Goal: Task Accomplishment & Management: Use online tool/utility

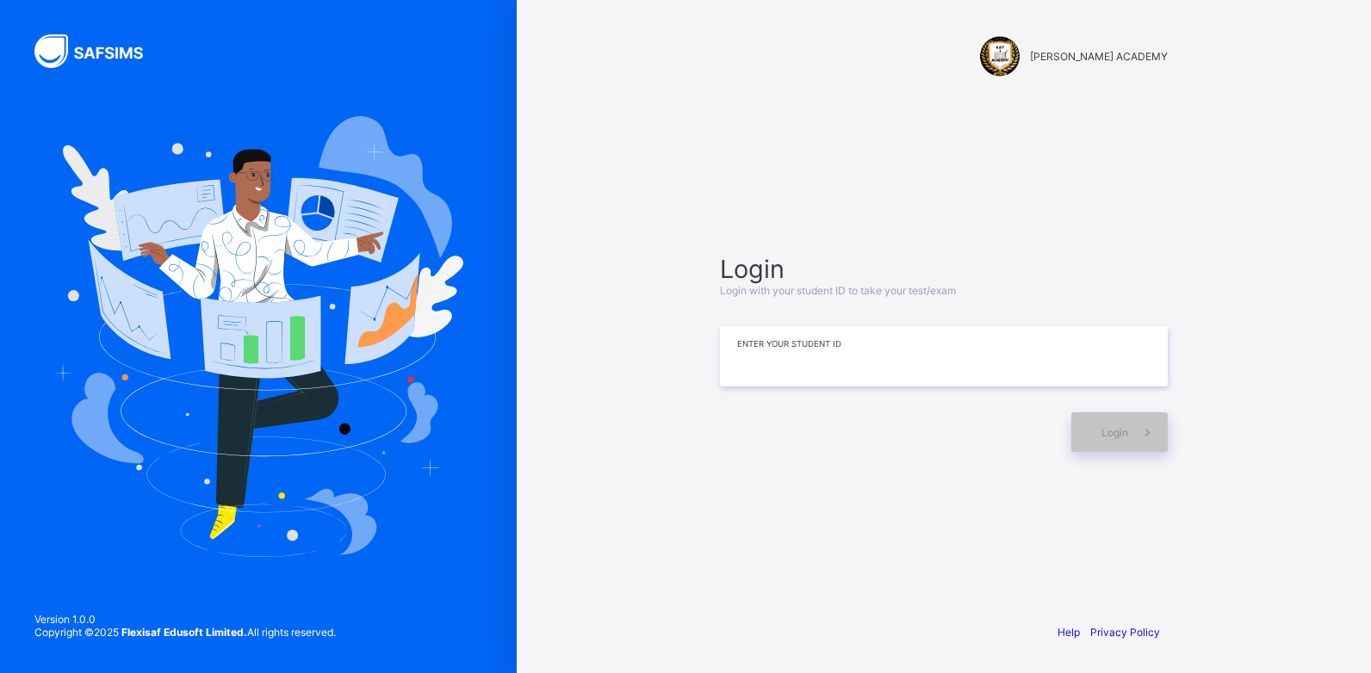
click at [836, 361] on input at bounding box center [944, 356] width 448 height 60
type input "*********"
click at [1134, 423] on span at bounding box center [1148, 432] width 40 height 40
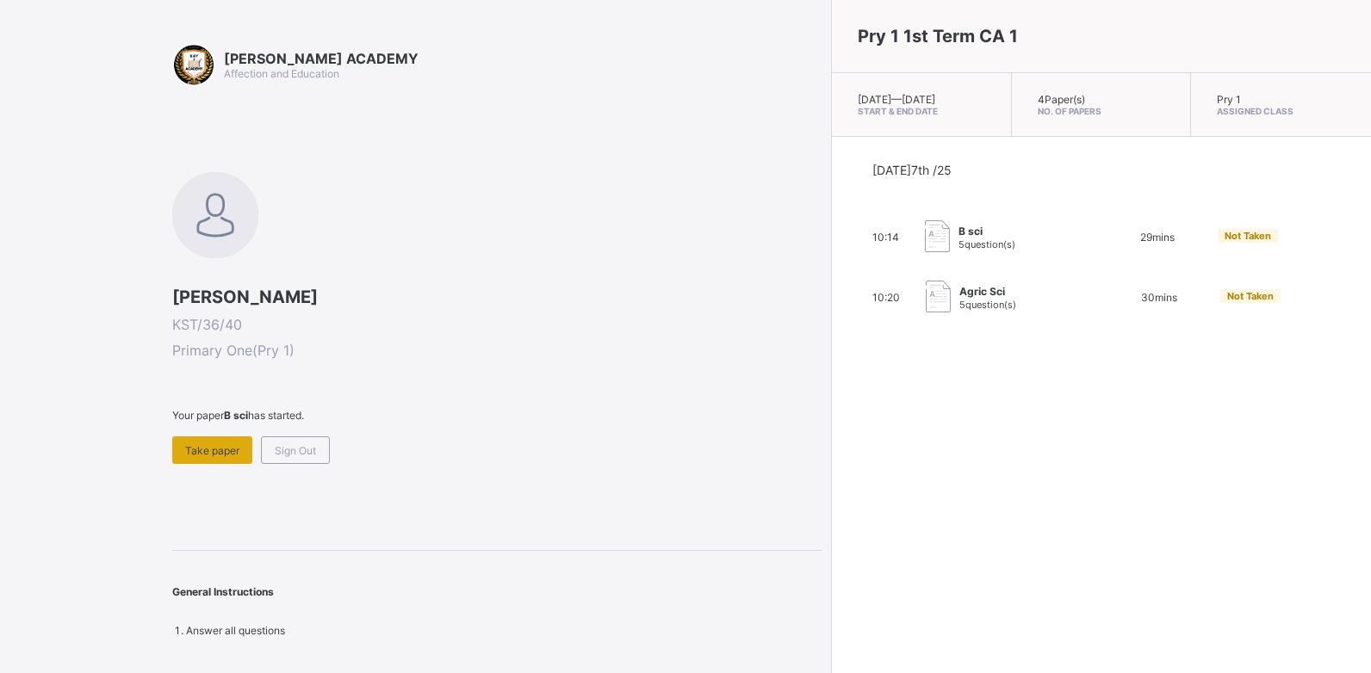
click at [233, 450] on span "Take paper" at bounding box center [212, 450] width 54 height 13
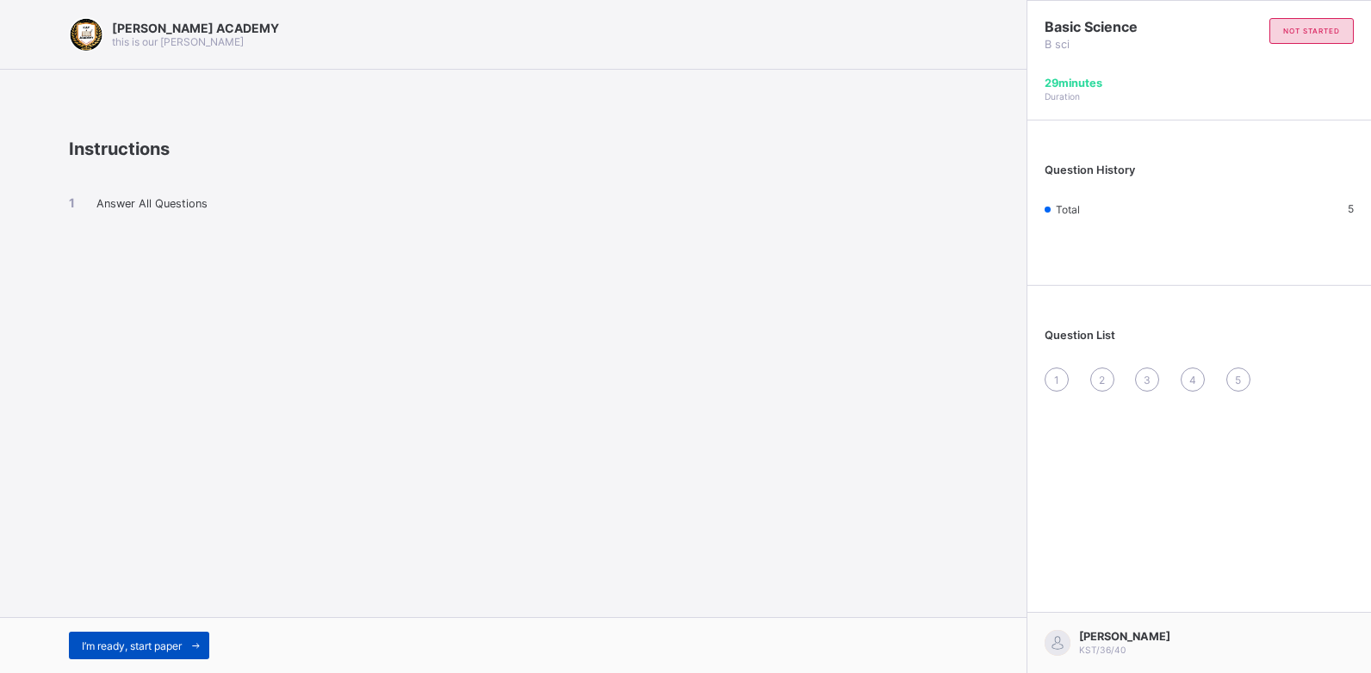
click at [112, 650] on span "I’m ready, start paper" at bounding box center [132, 646] width 100 height 13
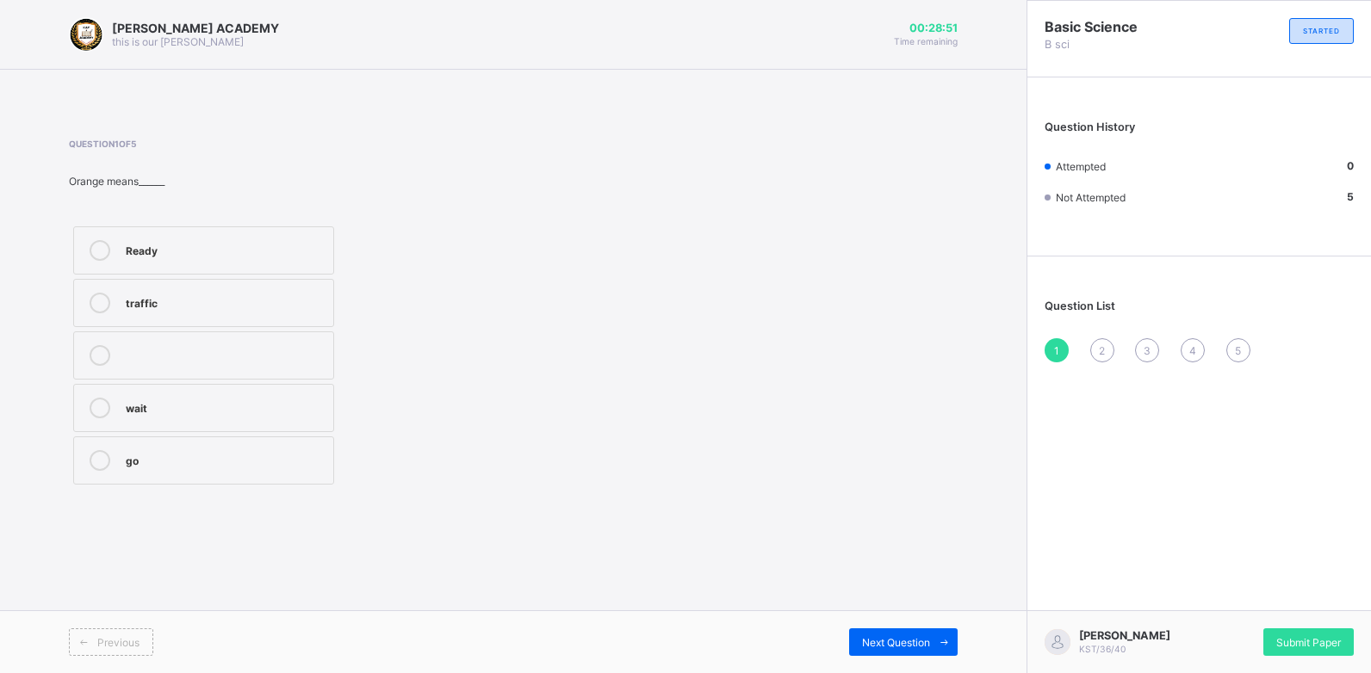
click at [45, 500] on div "[PERSON_NAME] ACADEMY this is our [PERSON_NAME] 00:28:51 Time remaining Questio…" at bounding box center [513, 336] width 1026 height 673
click at [100, 252] on icon at bounding box center [100, 250] width 21 height 21
click at [882, 645] on span "Next Question" at bounding box center [896, 642] width 68 height 13
click at [121, 294] on label "ready" at bounding box center [203, 303] width 261 height 48
click at [913, 647] on span "Next Question" at bounding box center [896, 642] width 68 height 13
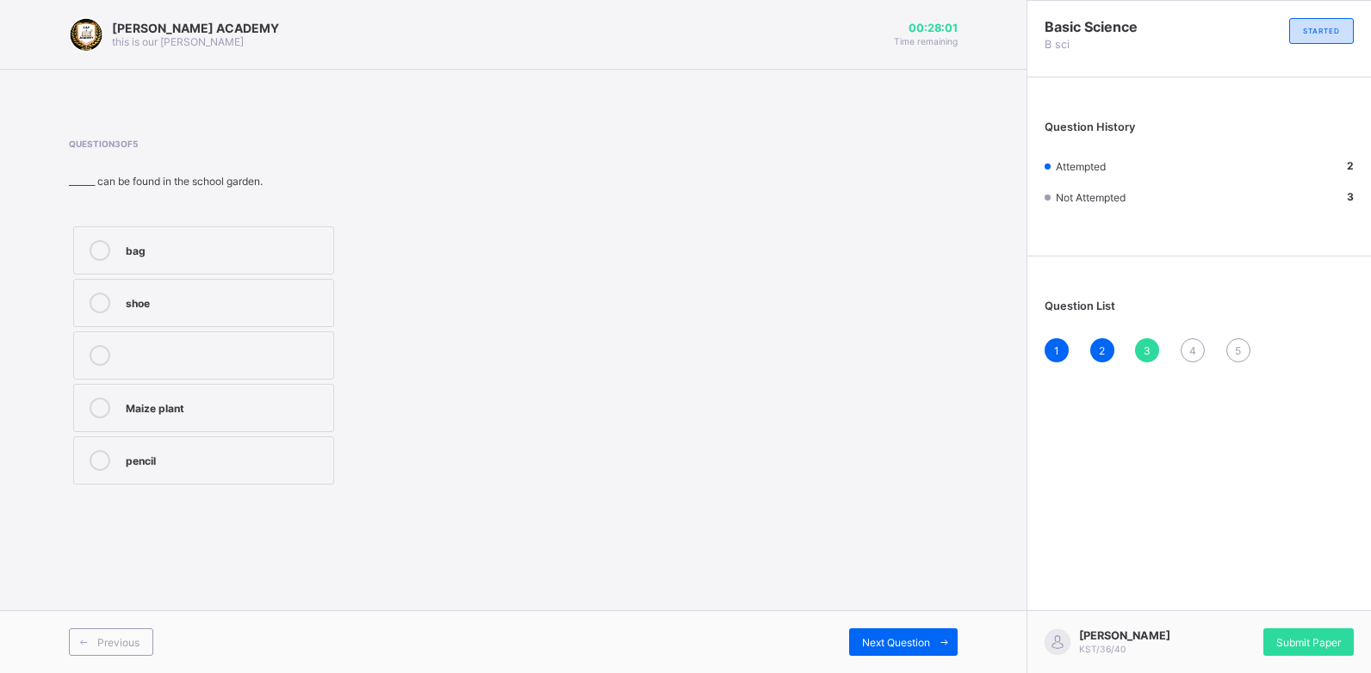
click at [107, 399] on div at bounding box center [100, 408] width 34 height 21
click at [893, 641] on span "Next Question" at bounding box center [896, 642] width 68 height 13
click at [112, 348] on div at bounding box center [100, 355] width 34 height 21
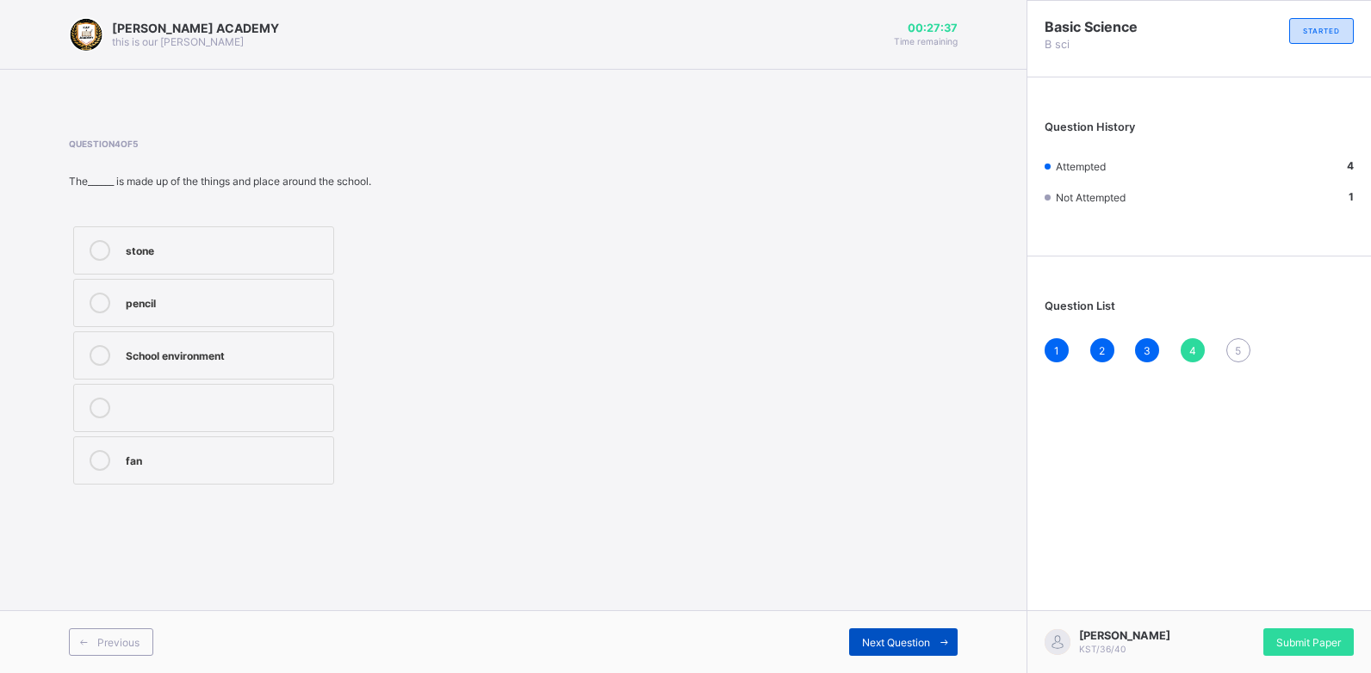
click at [882, 642] on span "Next Question" at bounding box center [896, 642] width 68 height 13
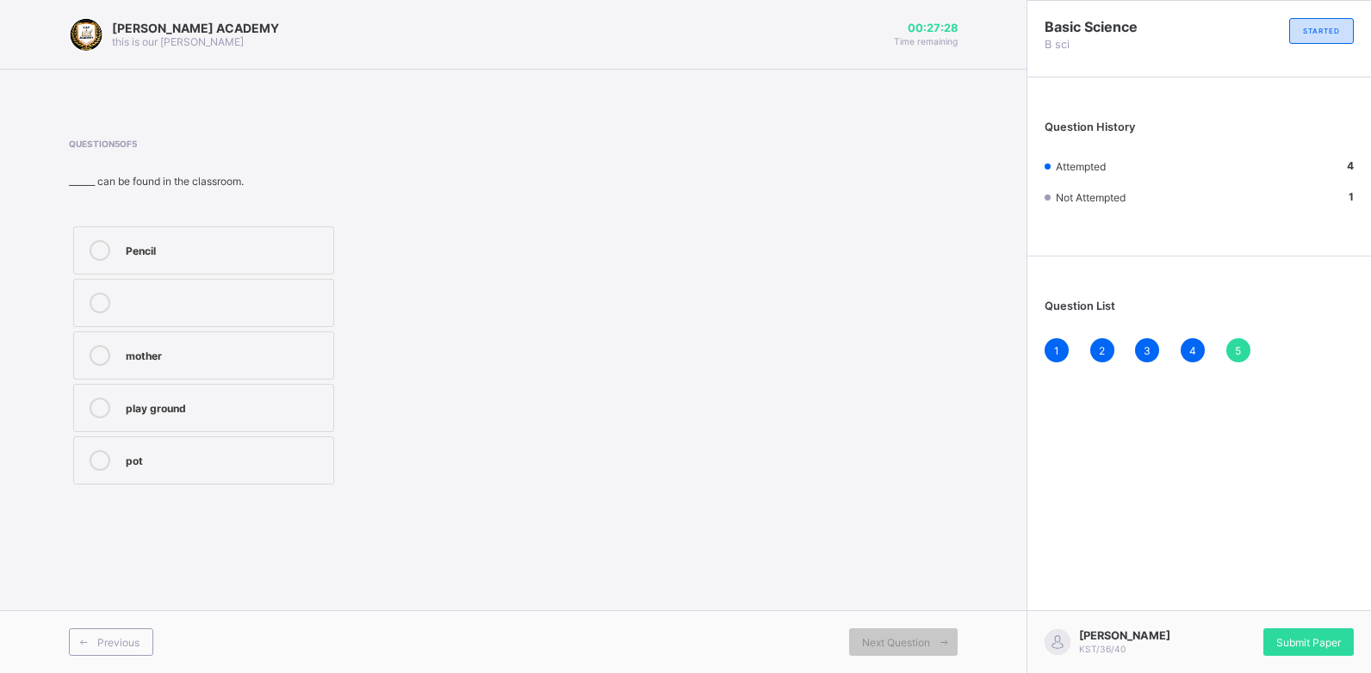
click at [137, 252] on div "Pencil" at bounding box center [225, 248] width 199 height 17
click at [1315, 641] on span "Submit Paper" at bounding box center [1308, 642] width 65 height 13
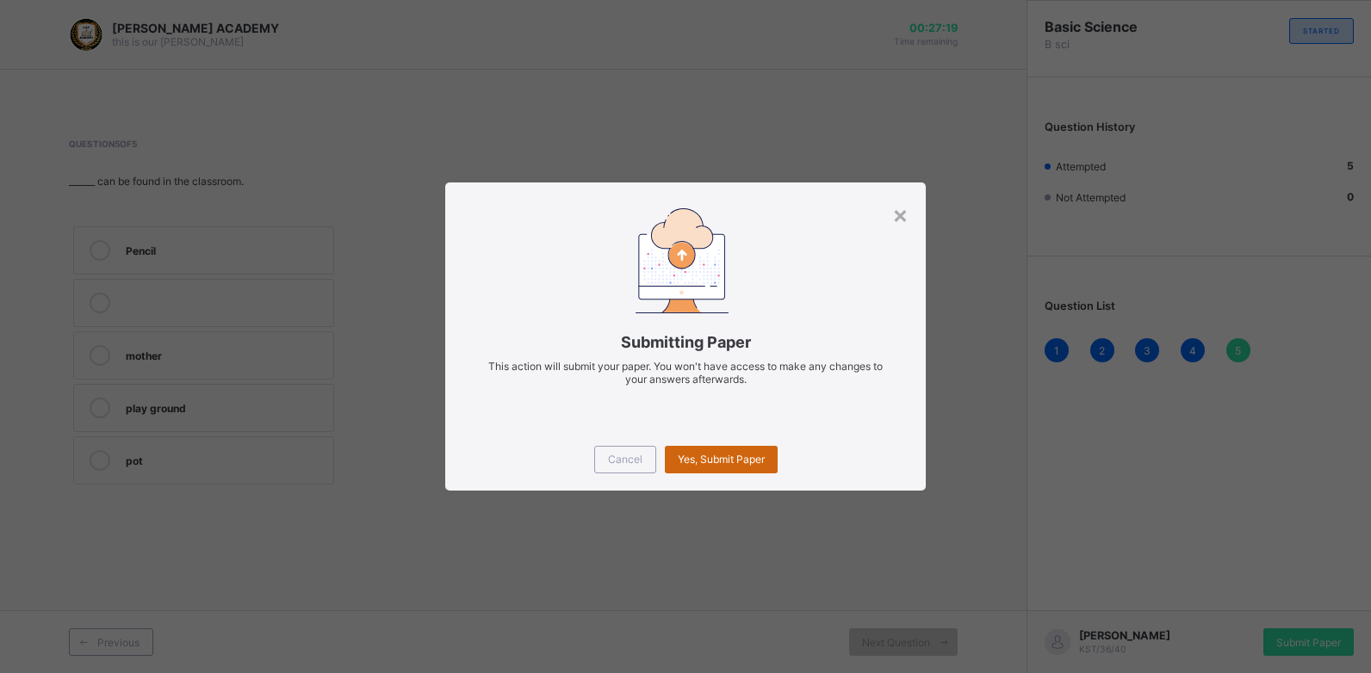
click at [710, 451] on div "Yes, Submit Paper" at bounding box center [721, 460] width 113 height 28
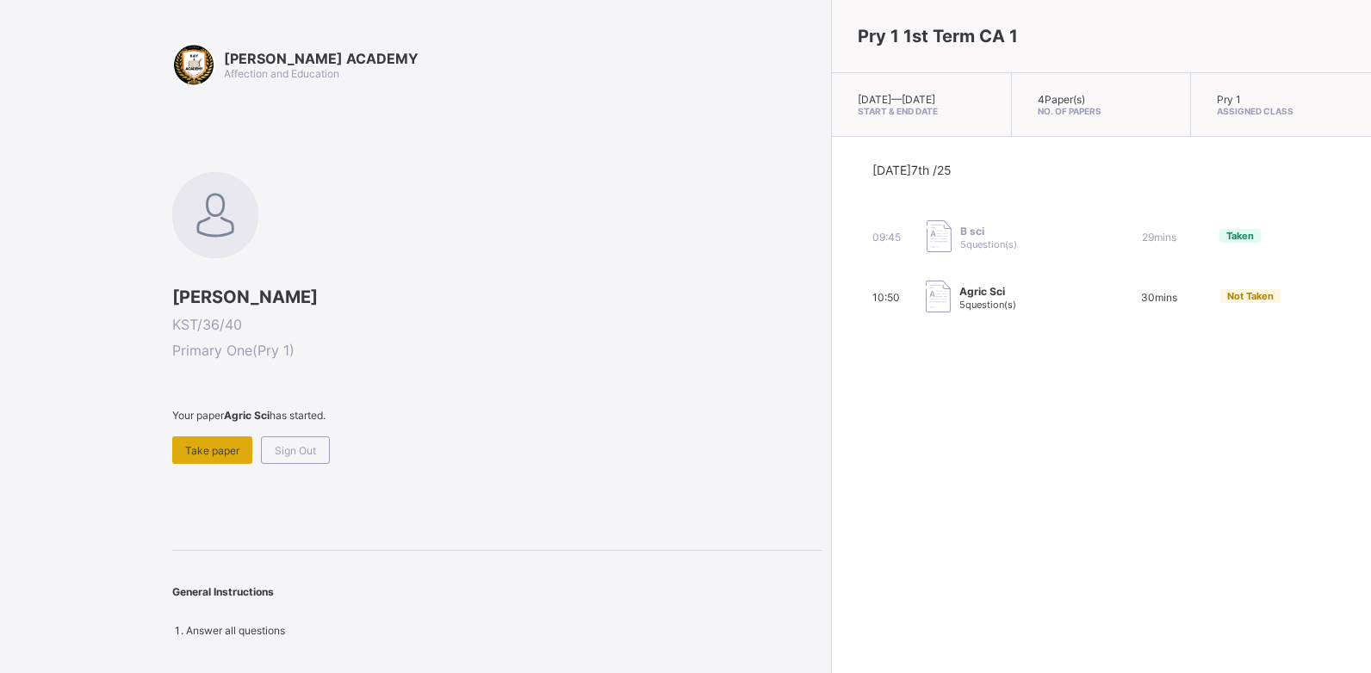
click at [191, 447] on span "Take paper" at bounding box center [212, 450] width 54 height 13
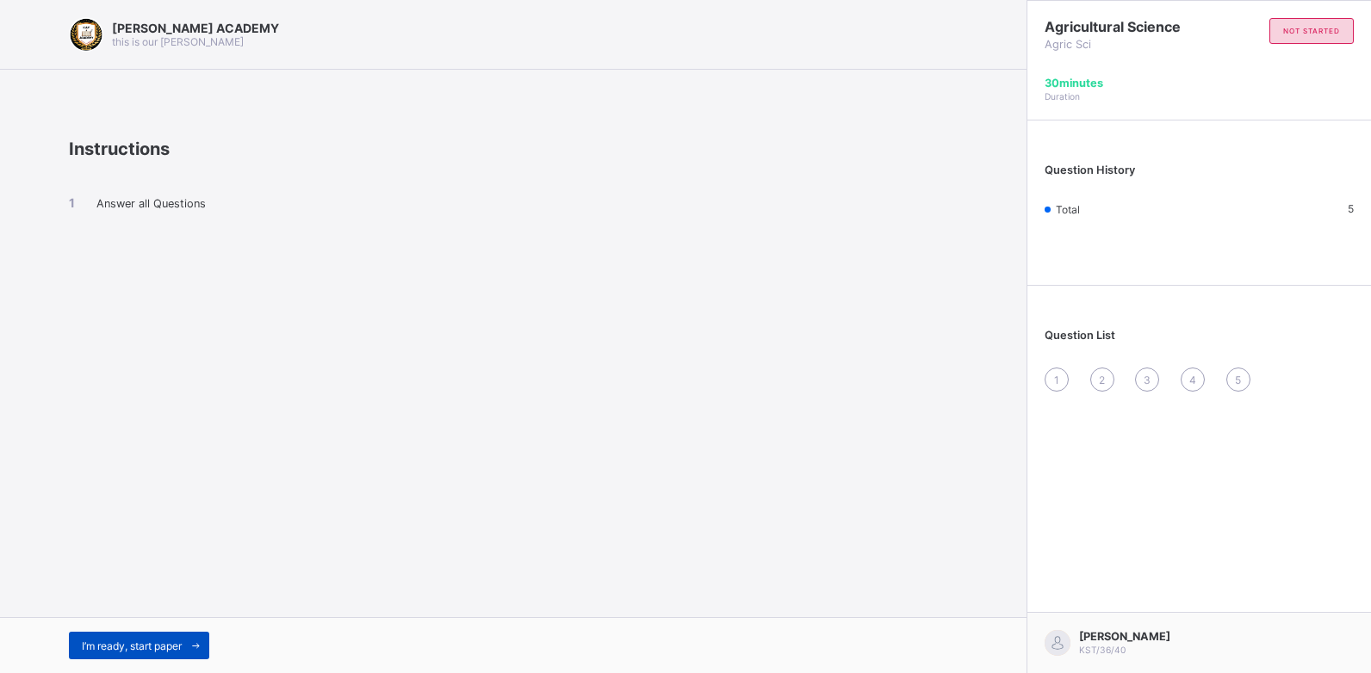
click at [136, 644] on span "I’m ready, start paper" at bounding box center [132, 646] width 100 height 13
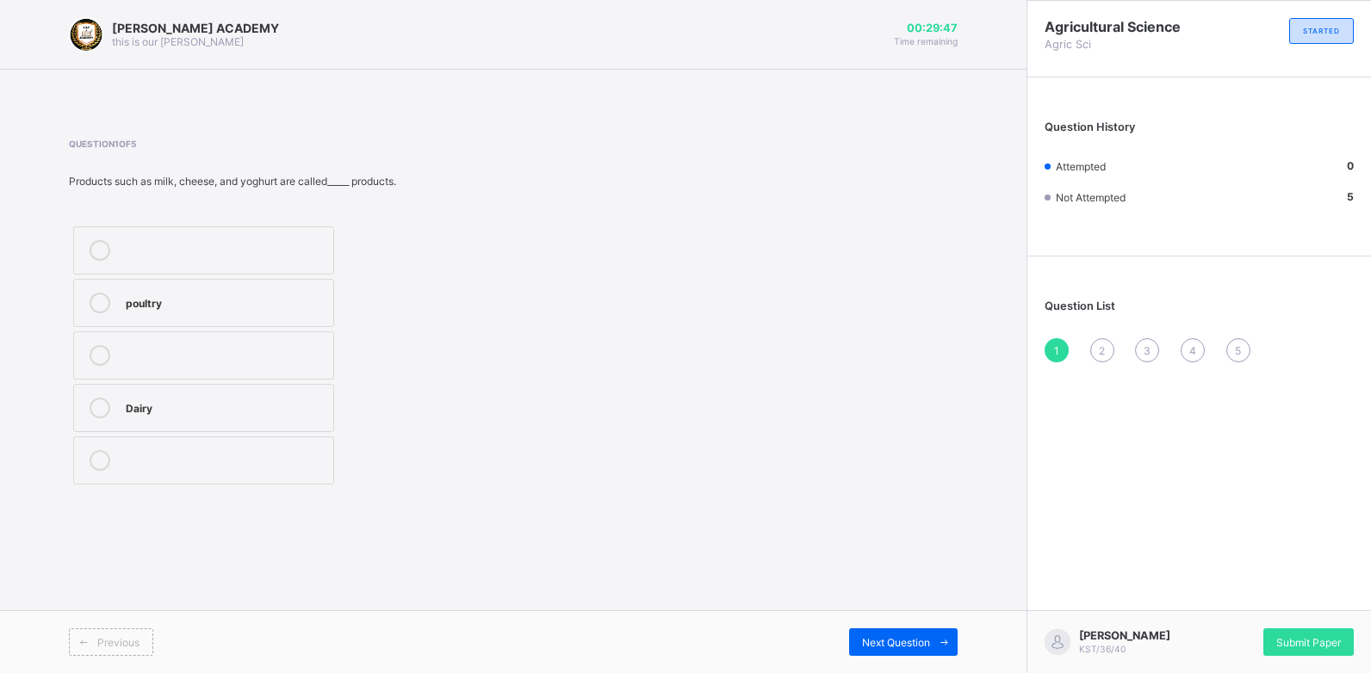
click at [152, 402] on div "Dairy" at bounding box center [225, 406] width 199 height 17
click at [877, 639] on span "Next Question" at bounding box center [896, 642] width 68 height 13
click at [102, 355] on icon at bounding box center [100, 355] width 21 height 21
click at [904, 632] on div "Next Question" at bounding box center [903, 642] width 108 height 28
click at [218, 369] on div "TRUE" at bounding box center [238, 366] width 224 height 17
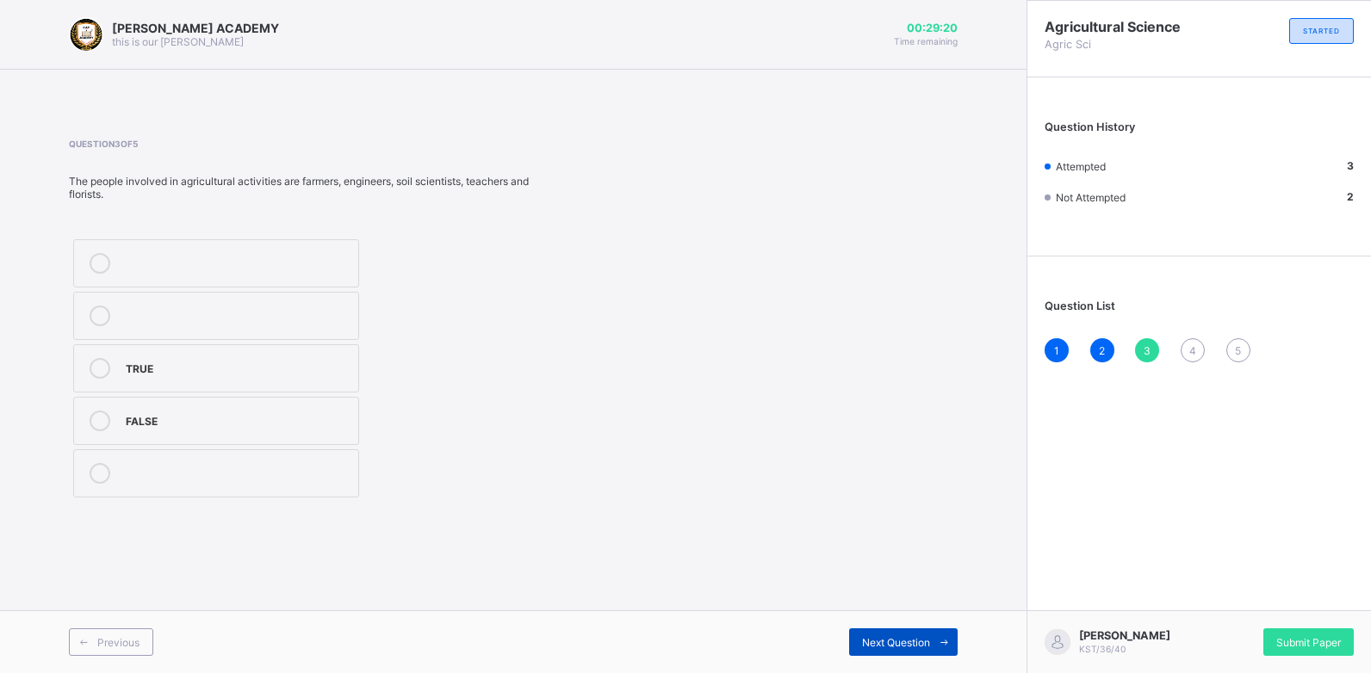
click at [884, 644] on span "Next Question" at bounding box center [896, 642] width 68 height 13
click at [247, 384] on label "TRUE" at bounding box center [203, 408] width 261 height 48
click at [897, 636] on span "Next Question" at bounding box center [896, 642] width 68 height 13
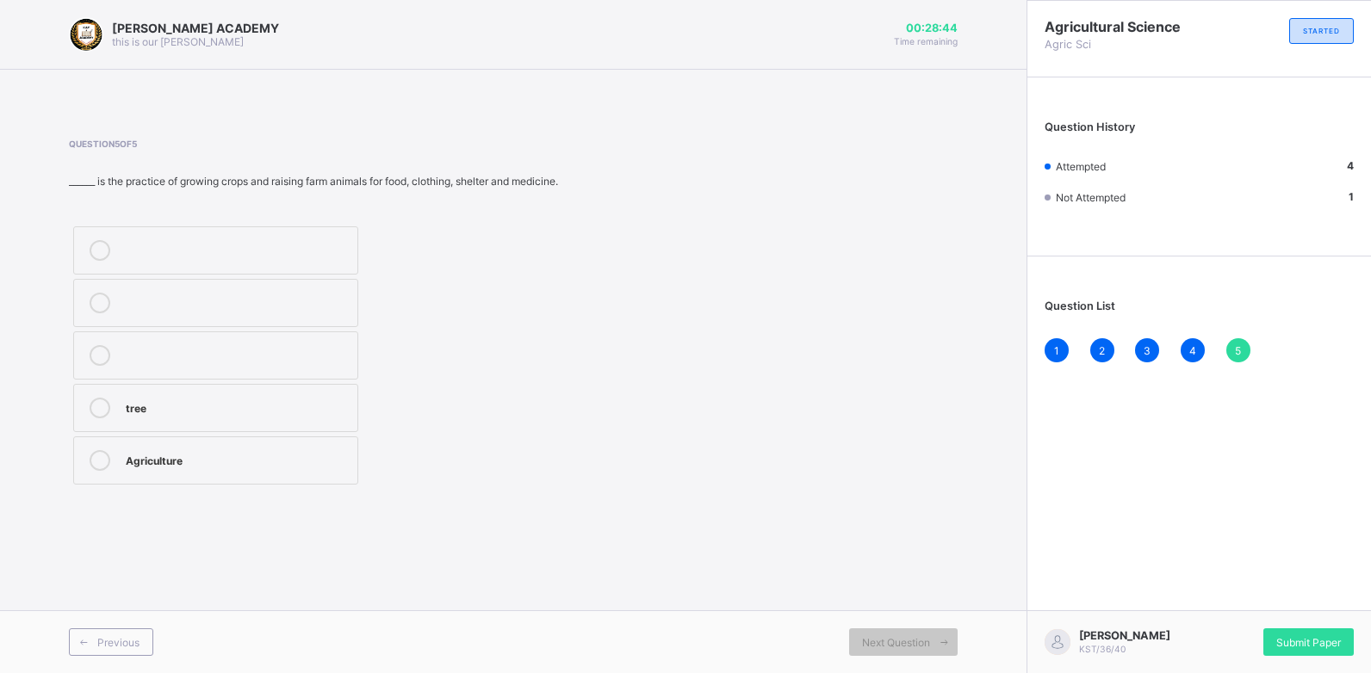
click at [294, 443] on label "Agriculture" at bounding box center [215, 460] width 285 height 48
click at [1301, 641] on span "Submit Paper" at bounding box center [1308, 642] width 65 height 13
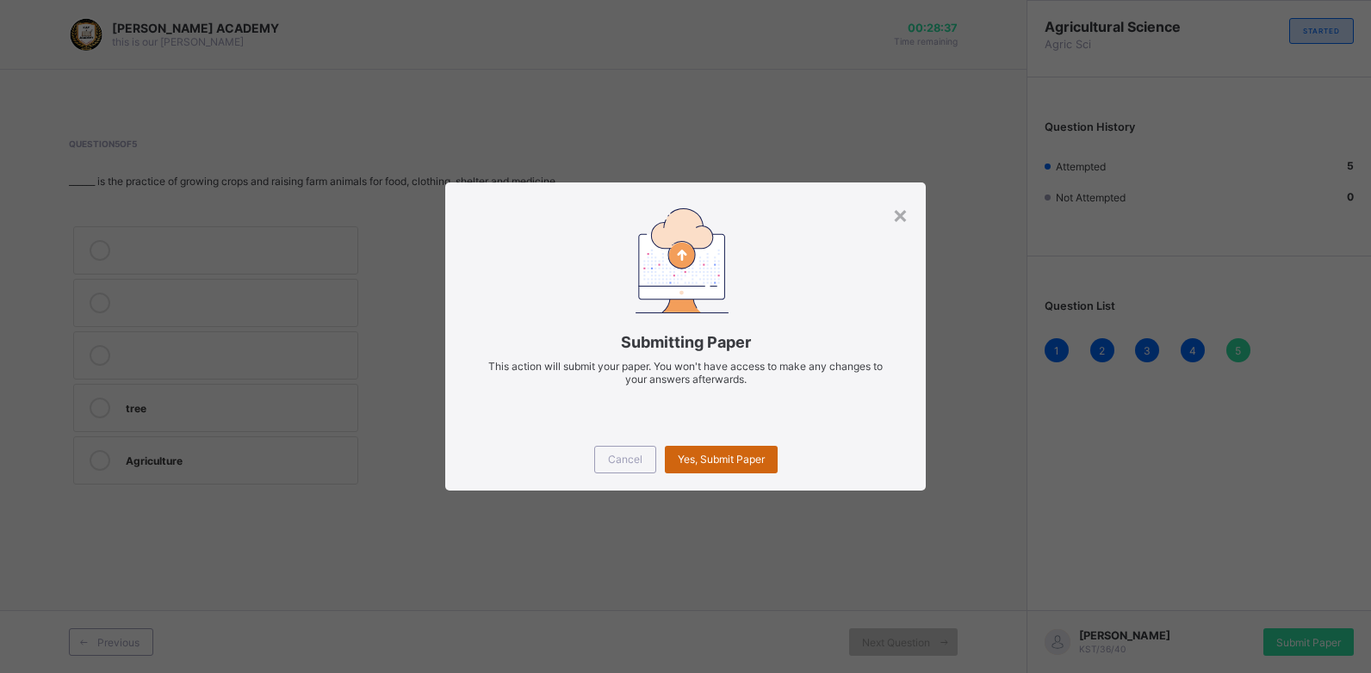
click at [721, 452] on div "Yes, Submit Paper" at bounding box center [721, 460] width 113 height 28
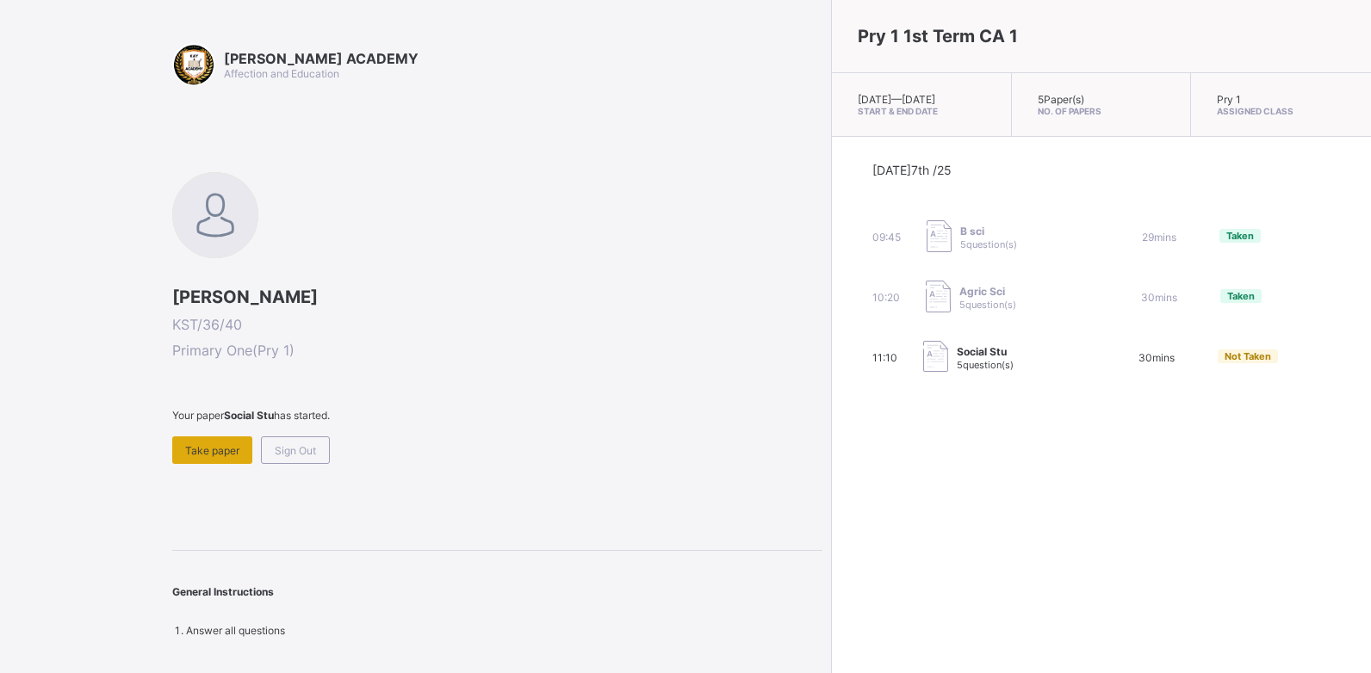
click at [215, 453] on span "Take paper" at bounding box center [212, 450] width 54 height 13
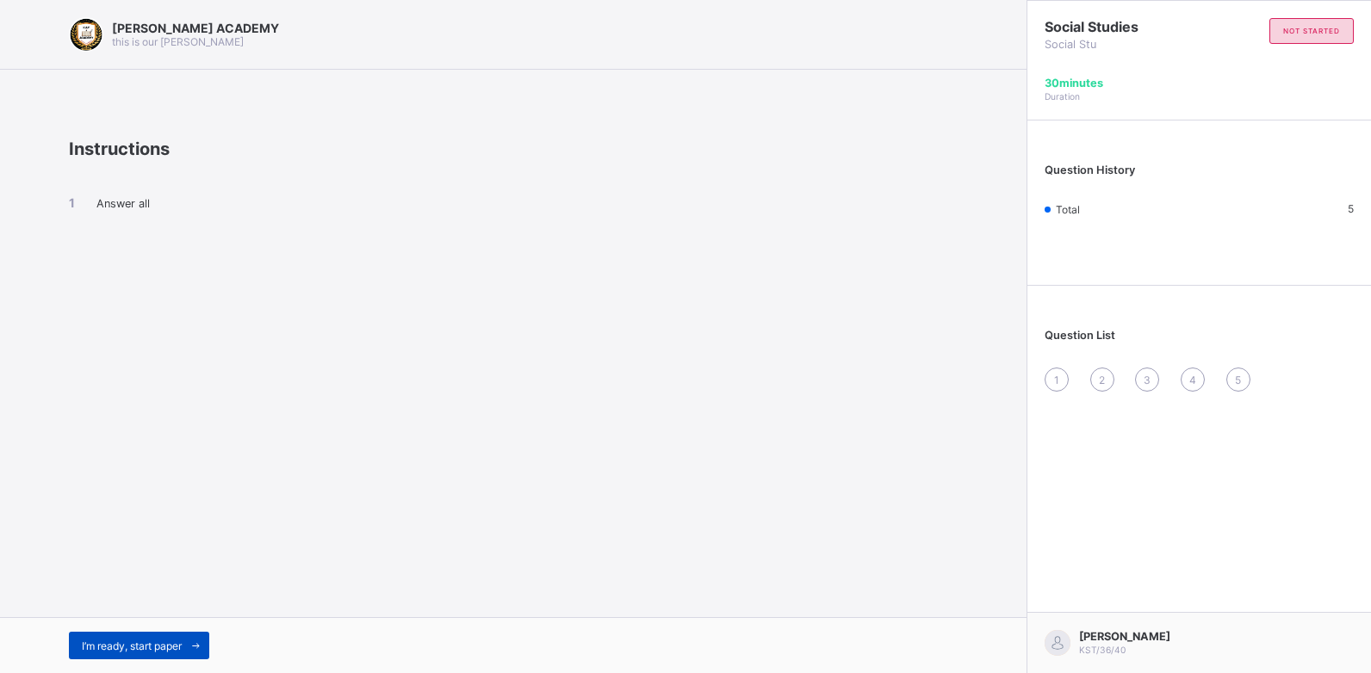
click at [138, 647] on span "I’m ready, start paper" at bounding box center [132, 646] width 100 height 13
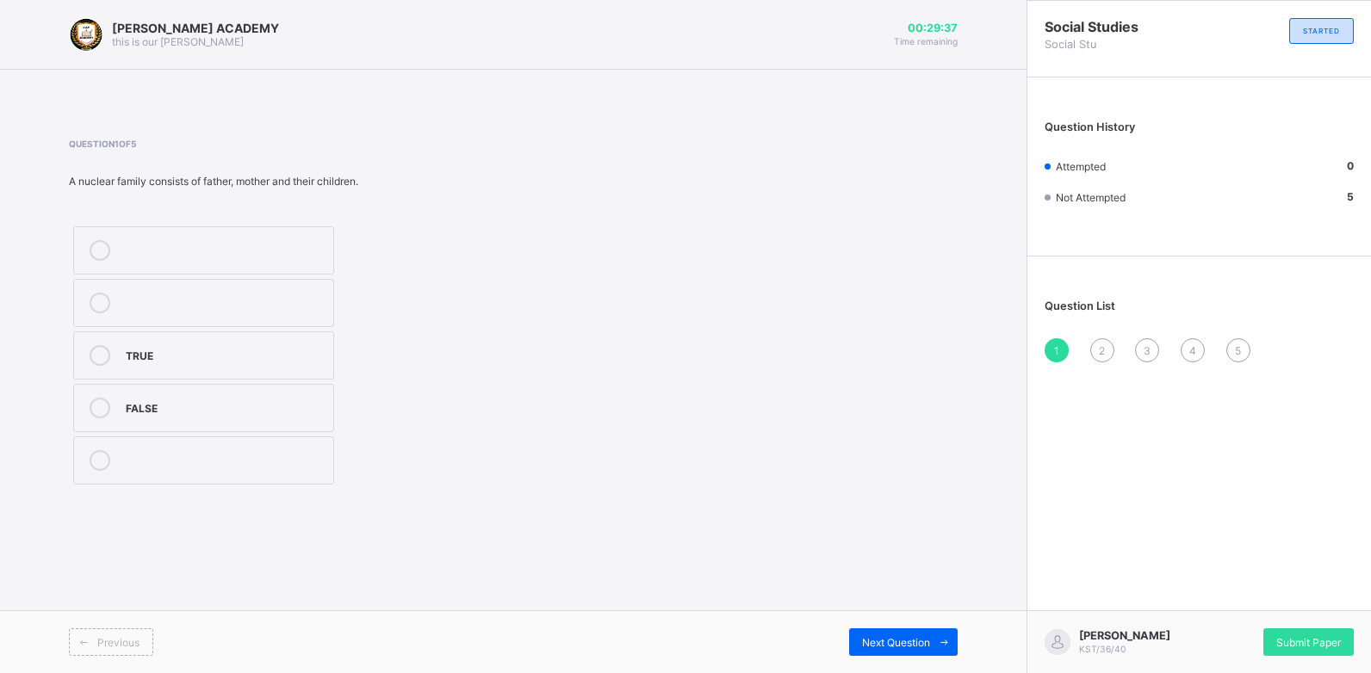
click at [101, 363] on icon at bounding box center [100, 355] width 21 height 21
click at [903, 641] on span "Next Question" at bounding box center [896, 642] width 68 height 13
click at [201, 263] on label "2" at bounding box center [203, 250] width 261 height 48
click at [870, 641] on span "Next Question" at bounding box center [896, 642] width 68 height 13
click at [201, 314] on label "Head" at bounding box center [203, 303] width 261 height 48
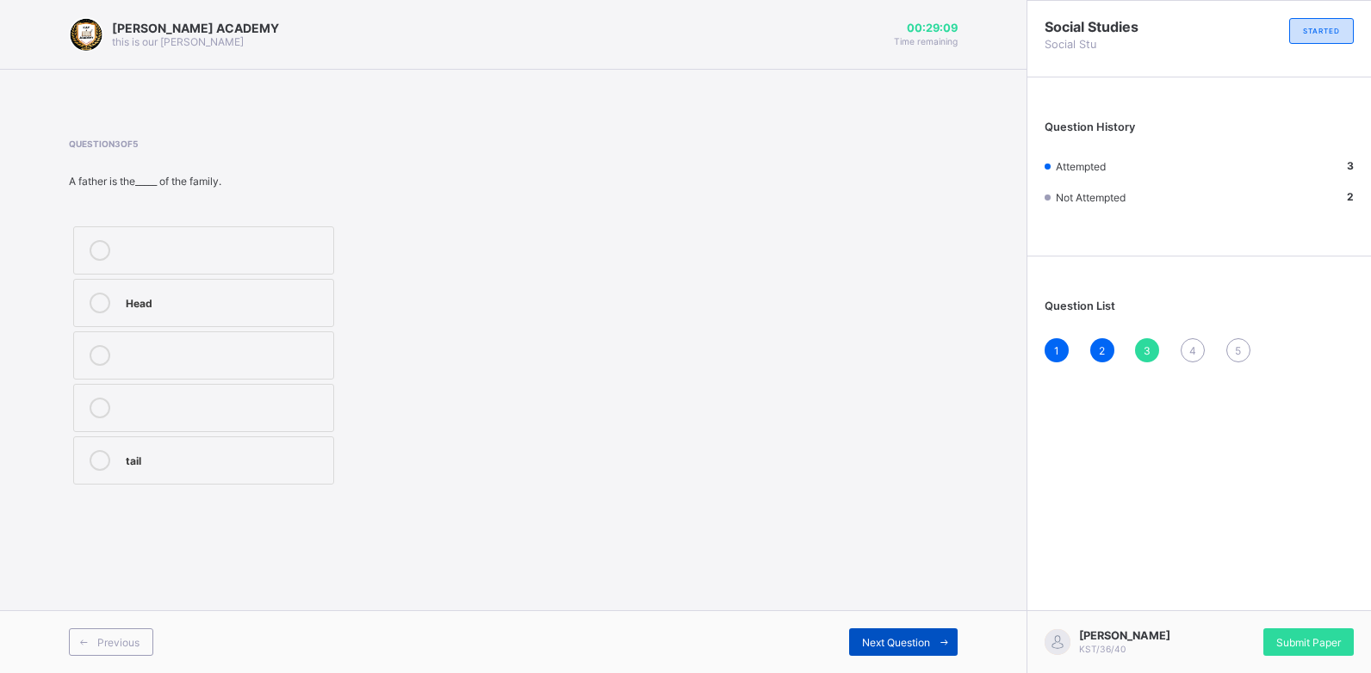
click at [901, 641] on span "Next Question" at bounding box center [896, 642] width 68 height 13
click at [203, 461] on div "Wife" at bounding box center [225, 458] width 199 height 17
click at [900, 631] on div "Next Question" at bounding box center [903, 642] width 108 height 28
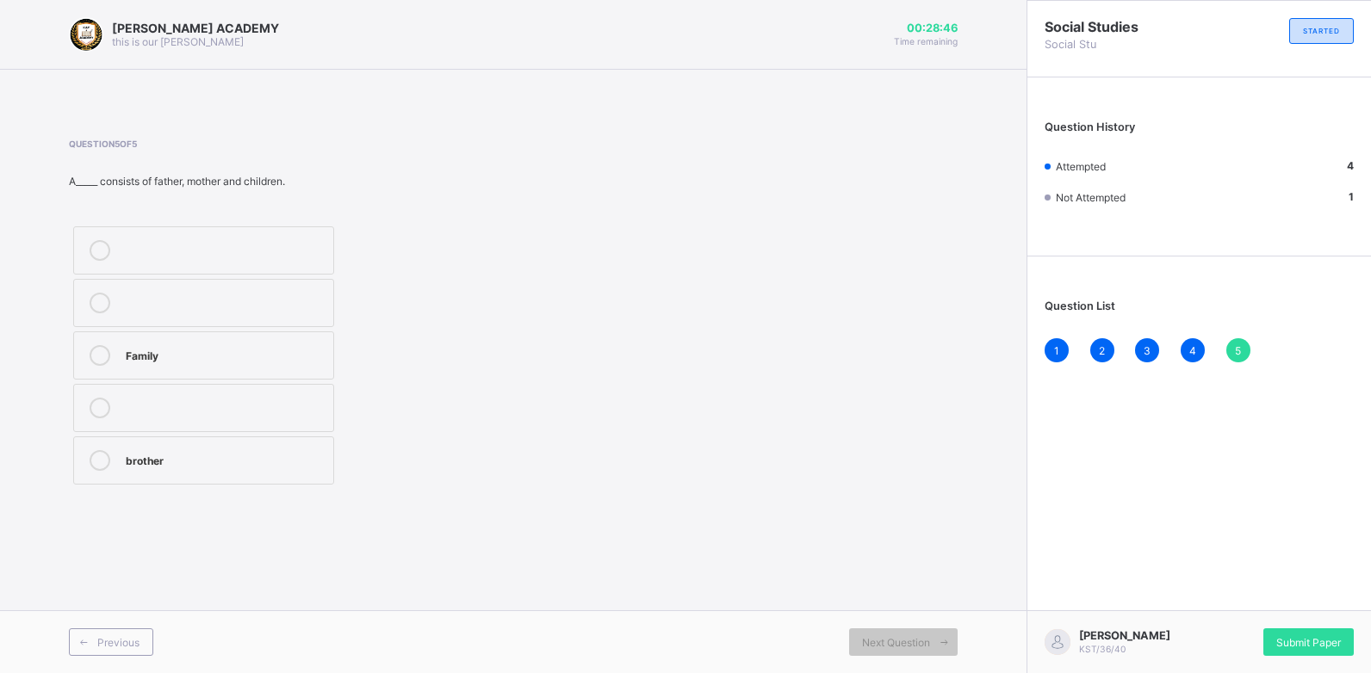
click at [308, 334] on label "Family" at bounding box center [203, 355] width 261 height 48
click at [1291, 628] on div "Submit Paper" at bounding box center [1308, 642] width 90 height 28
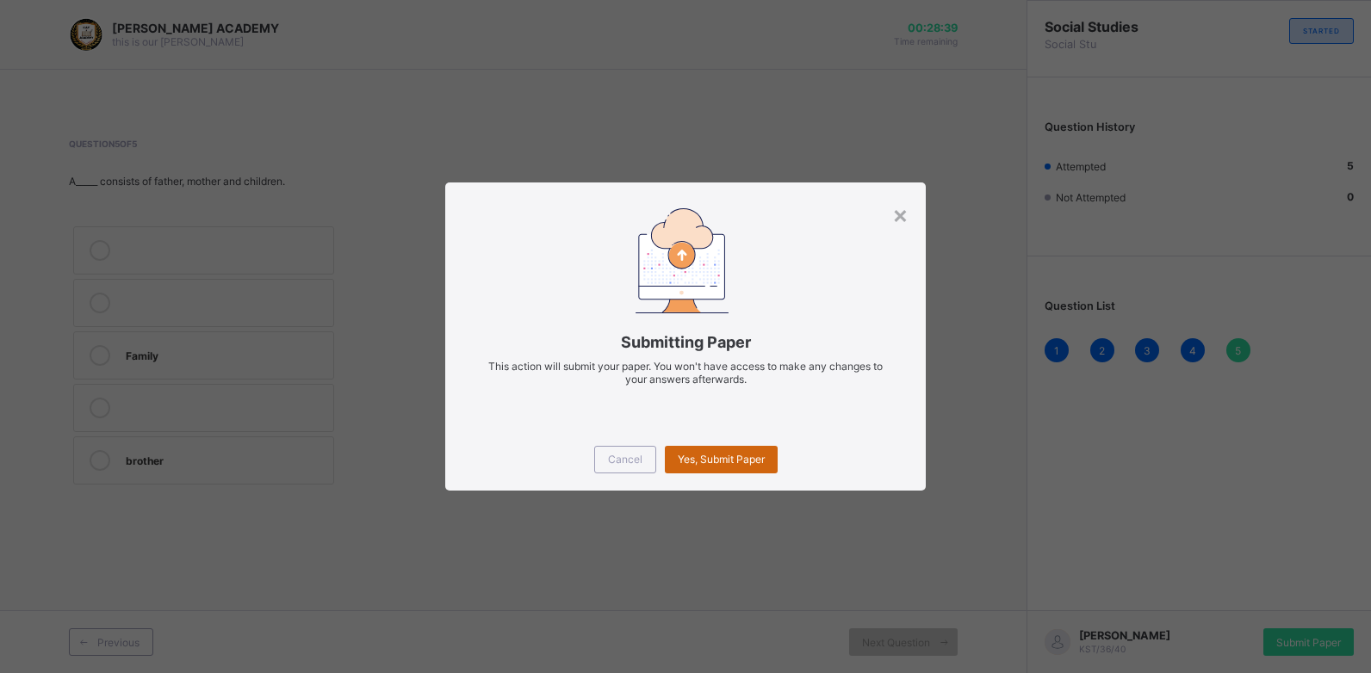
click at [698, 451] on div "Yes, Submit Paper" at bounding box center [721, 460] width 113 height 28
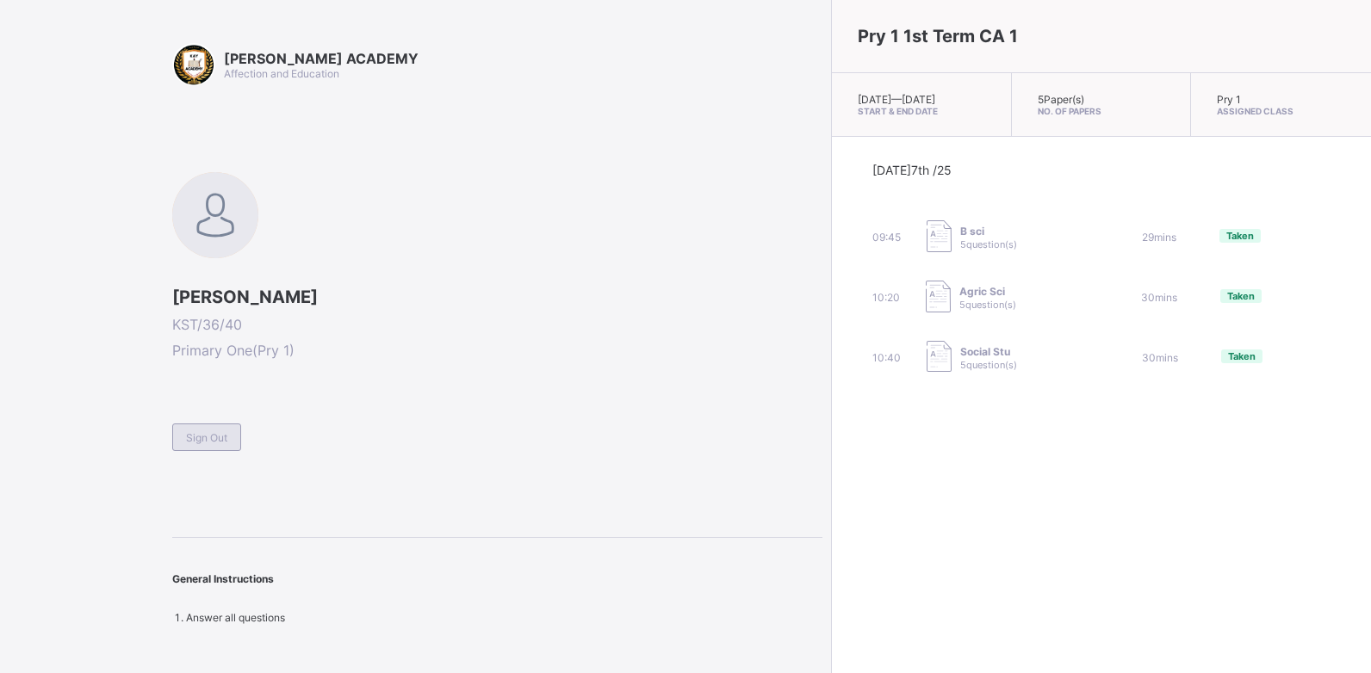
click at [213, 437] on span "Sign Out" at bounding box center [206, 437] width 41 height 13
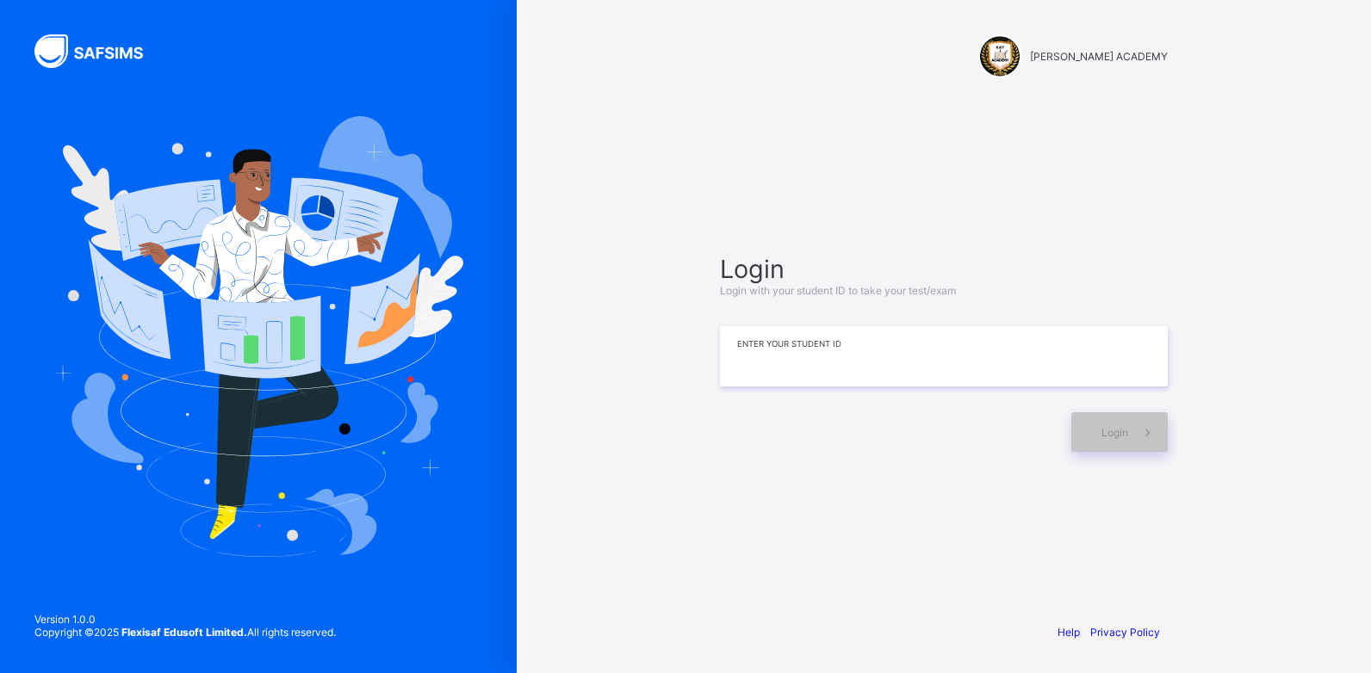
click at [770, 367] on input at bounding box center [944, 356] width 448 height 60
type input "*********"
click at [1130, 430] on span at bounding box center [1148, 432] width 40 height 40
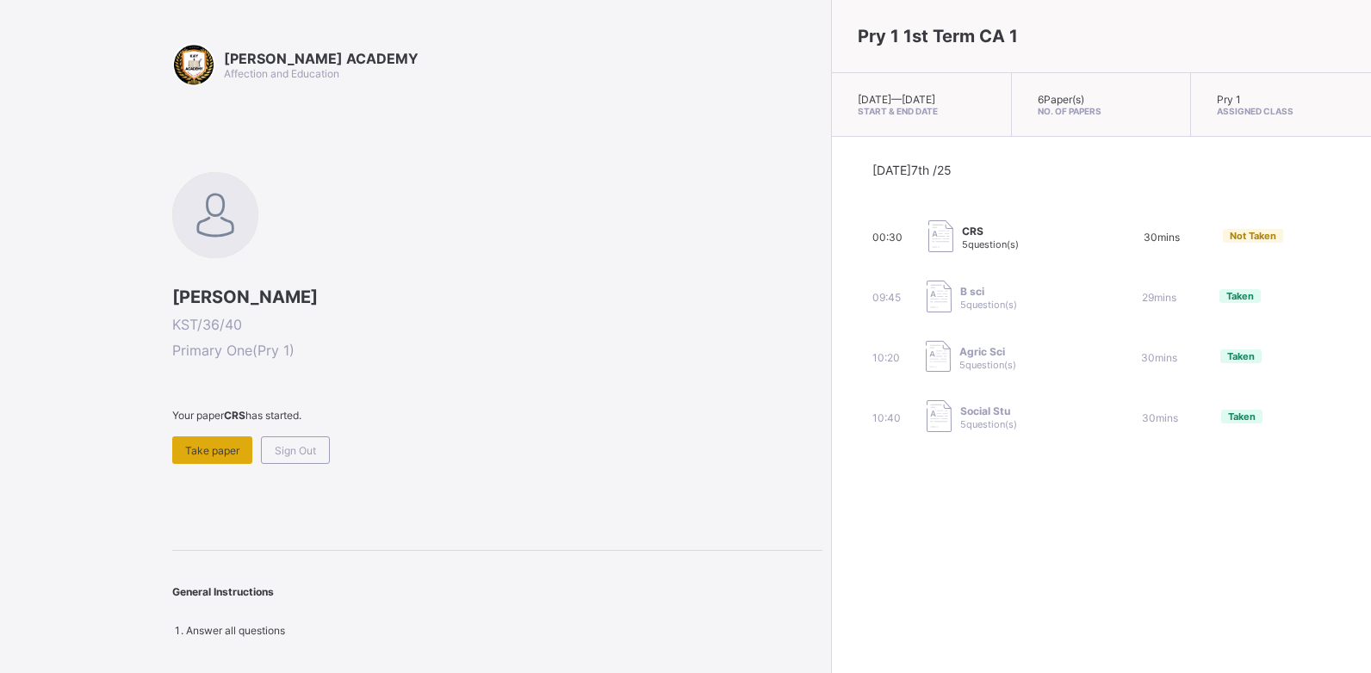
click at [221, 454] on span "Take paper" at bounding box center [212, 450] width 54 height 13
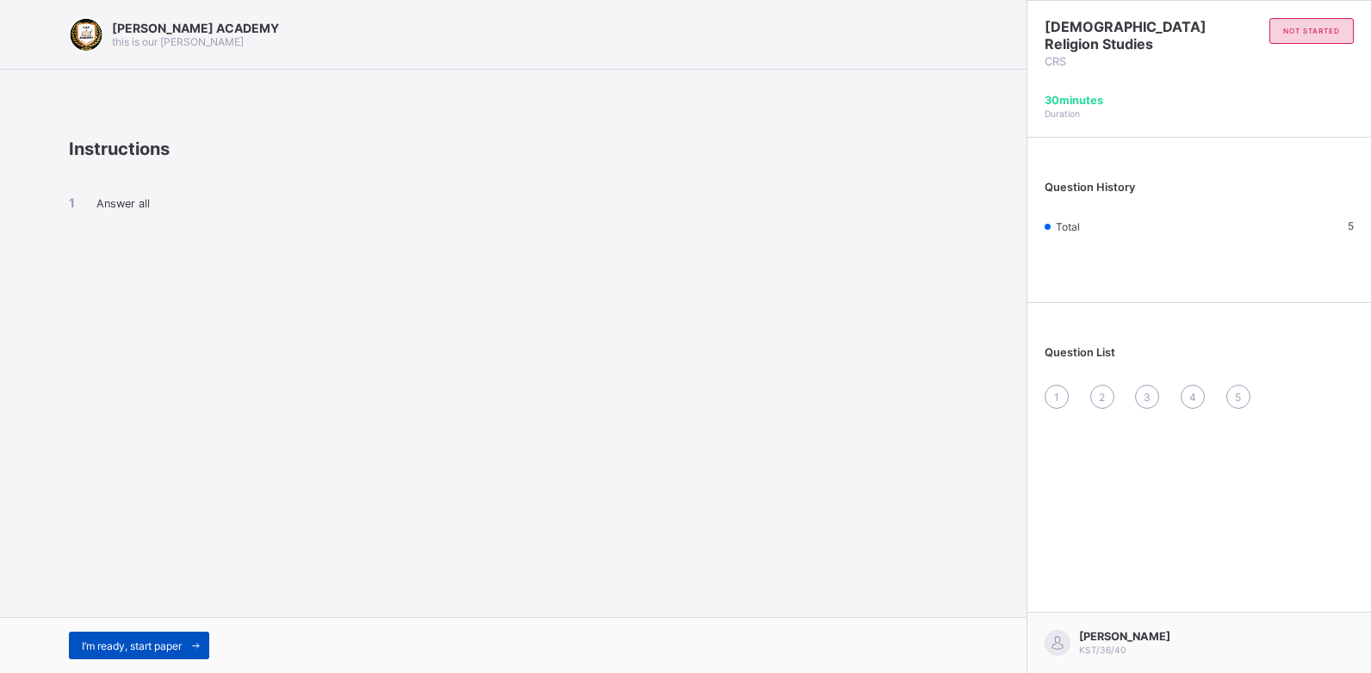
click at [149, 640] on span "I’m ready, start paper" at bounding box center [132, 646] width 100 height 13
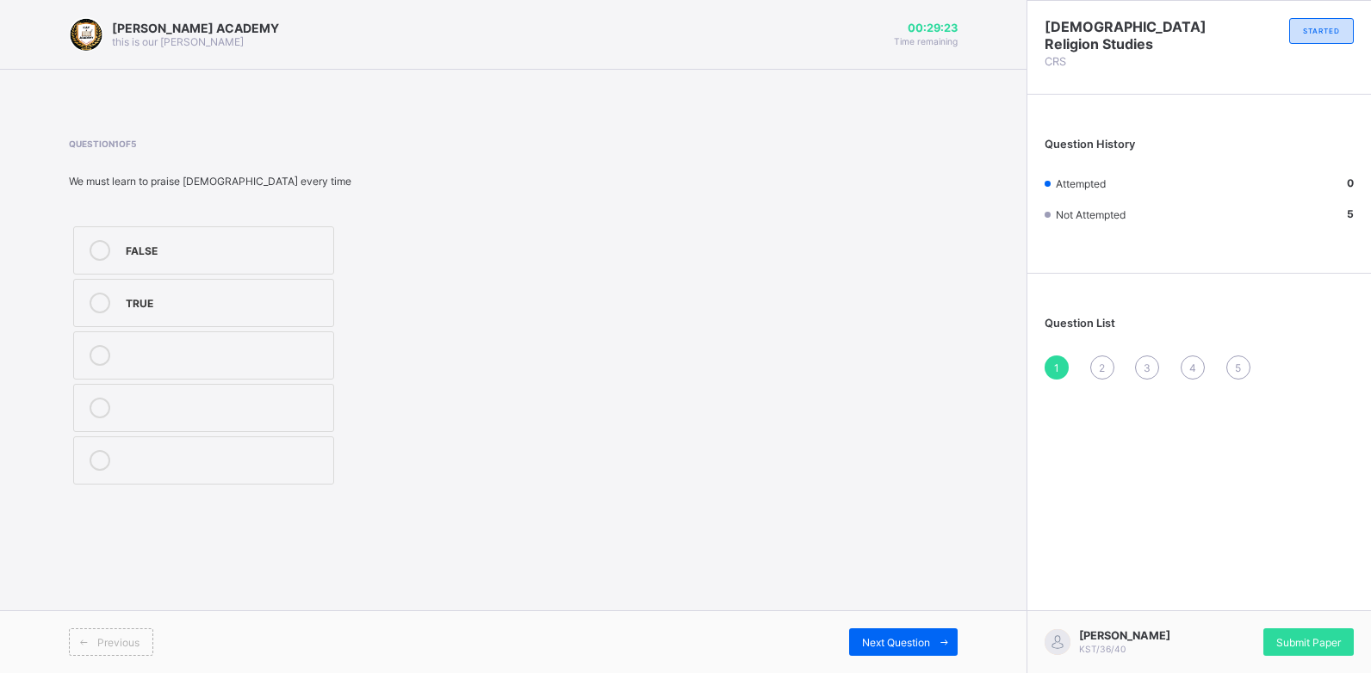
click at [113, 298] on div at bounding box center [100, 303] width 34 height 21
click at [907, 627] on div "Previous Next Question" at bounding box center [513, 641] width 1026 height 63
click at [907, 626] on div "Previous Next Question" at bounding box center [513, 641] width 1026 height 63
click at [917, 630] on div "Next Question" at bounding box center [903, 642] width 108 height 28
click at [170, 292] on label "TRUE" at bounding box center [203, 303] width 261 height 48
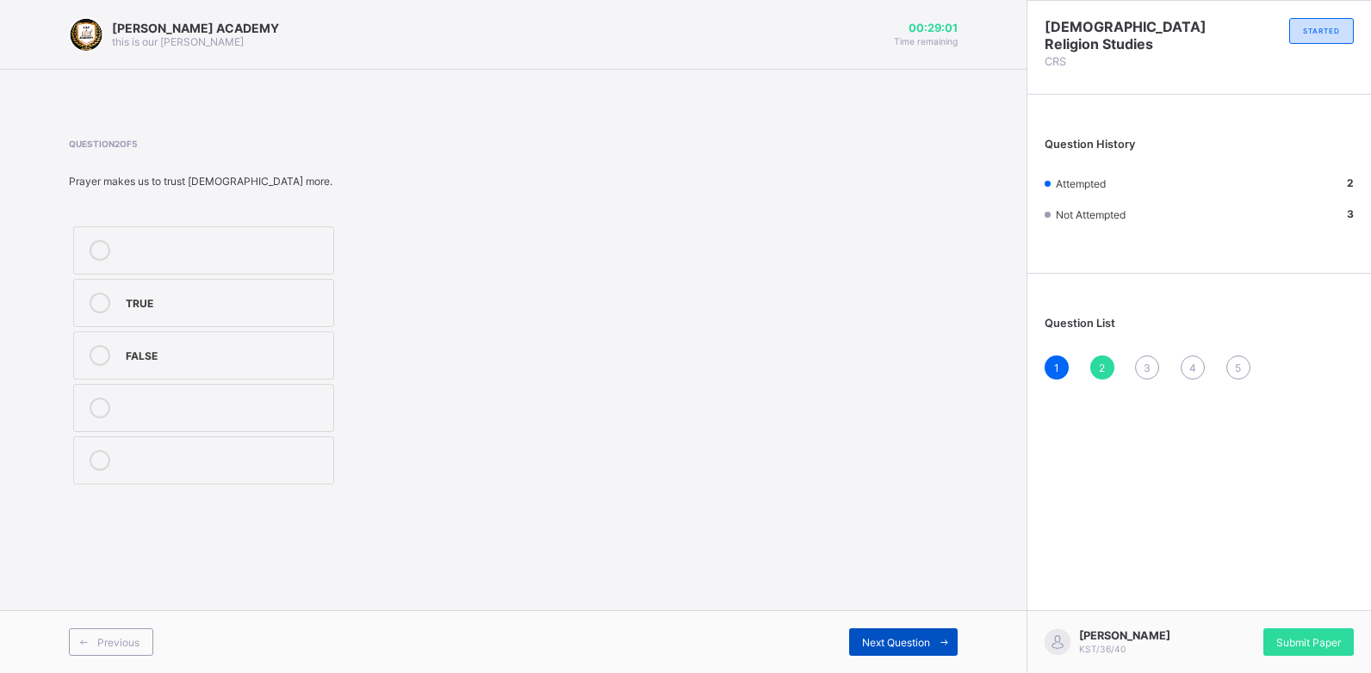
click at [897, 639] on span "Next Question" at bounding box center [896, 642] width 68 height 13
click at [145, 418] on div "Prayer" at bounding box center [225, 408] width 199 height 21
click at [892, 636] on span "Next Question" at bounding box center [896, 642] width 68 height 13
click at [307, 325] on label "TRUE" at bounding box center [203, 303] width 261 height 48
click at [903, 637] on span "Next Question" at bounding box center [896, 642] width 68 height 13
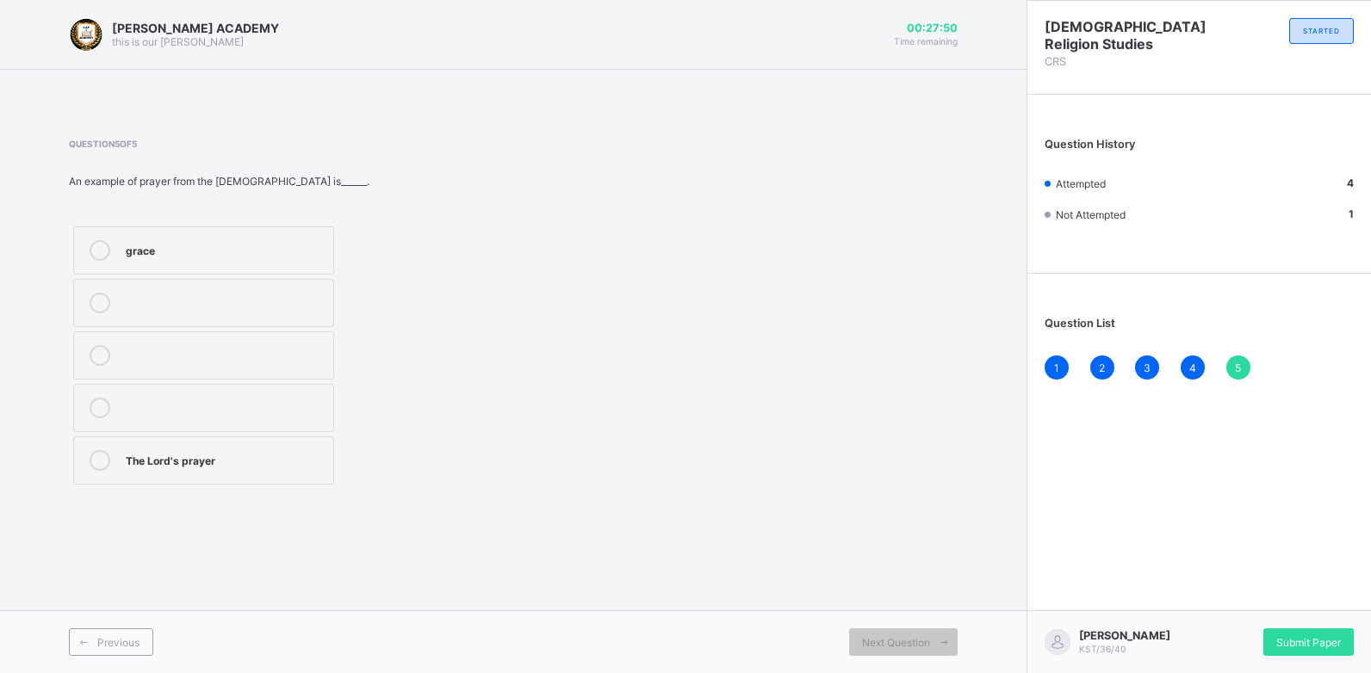
click at [163, 461] on div "The Lord's prayer" at bounding box center [225, 458] width 199 height 17
click at [1297, 638] on span "Submit Paper" at bounding box center [1308, 642] width 65 height 13
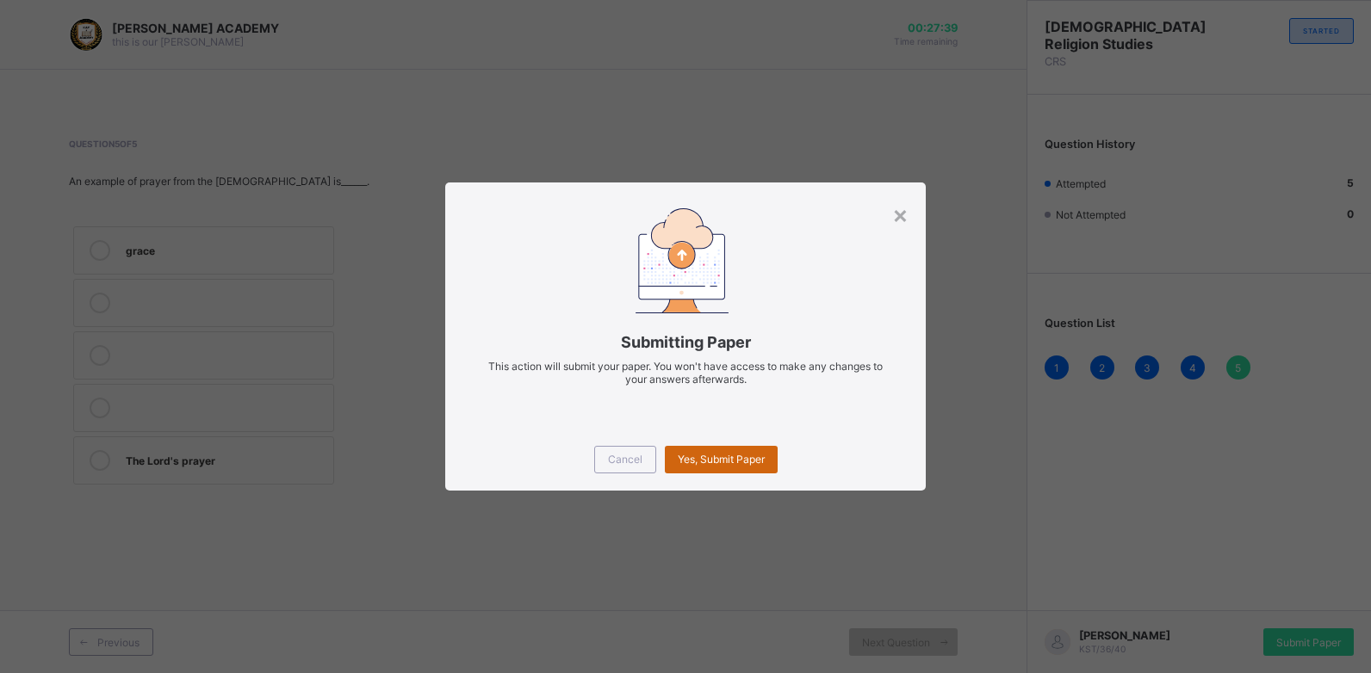
click at [724, 452] on div "Yes, Submit Paper" at bounding box center [721, 460] width 113 height 28
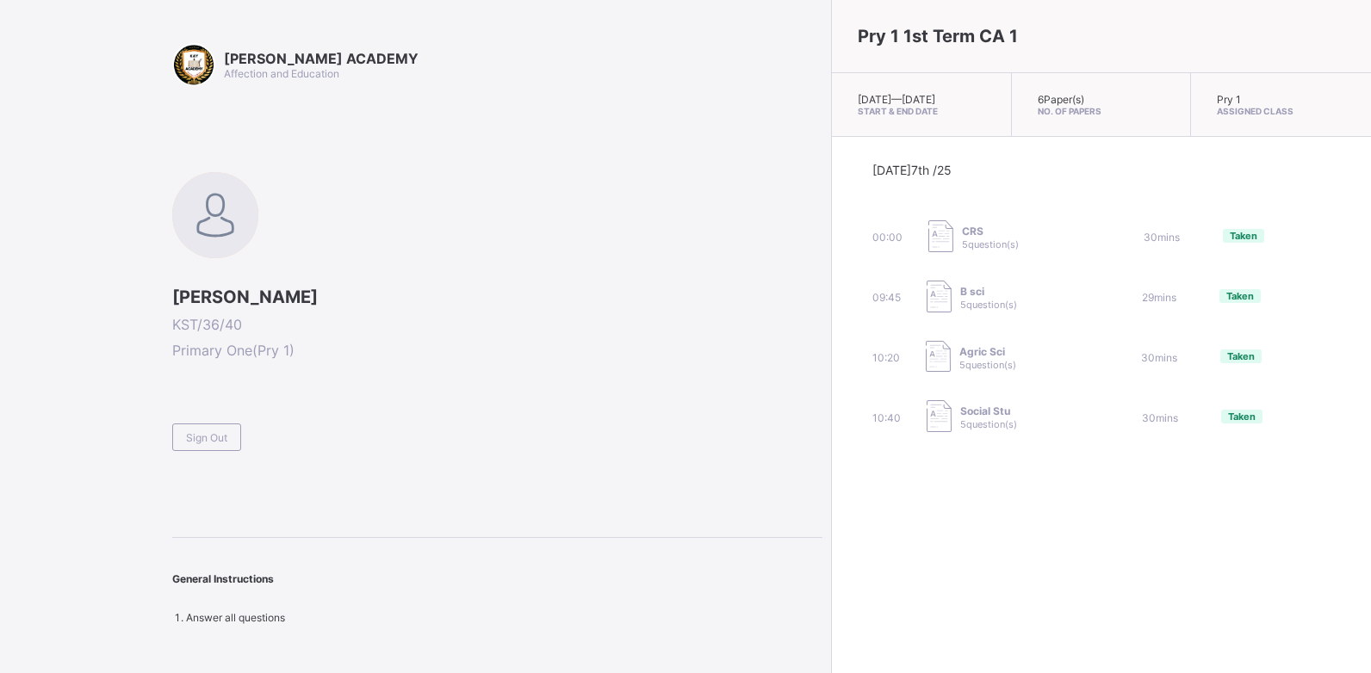
click at [928, 252] on img at bounding box center [940, 236] width 25 height 32
click at [212, 439] on span "Sign Out" at bounding box center [206, 437] width 41 height 13
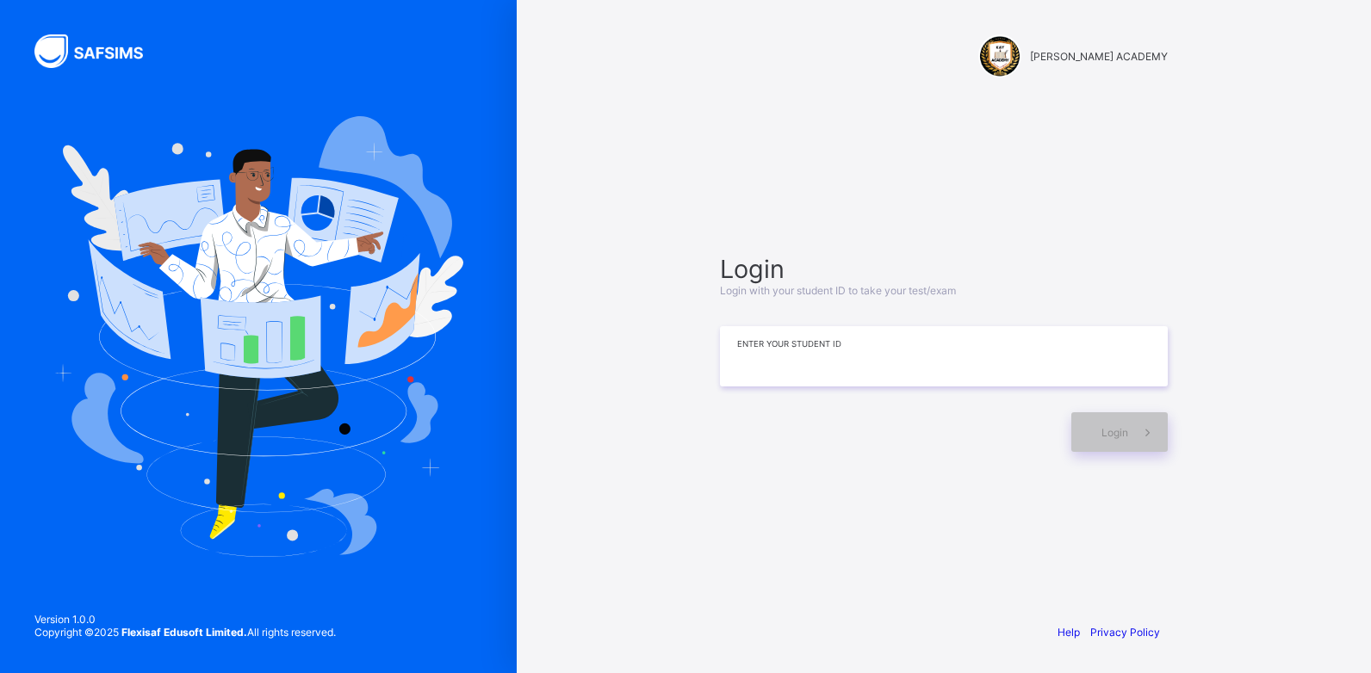
click at [736, 356] on input at bounding box center [944, 356] width 448 height 60
click at [777, 362] on input "**********" at bounding box center [944, 356] width 448 height 60
type input "**********"
type input "*********"
click at [1112, 439] on div "Login" at bounding box center [1119, 432] width 96 height 40
